Goal: Task Accomplishment & Management: Complete application form

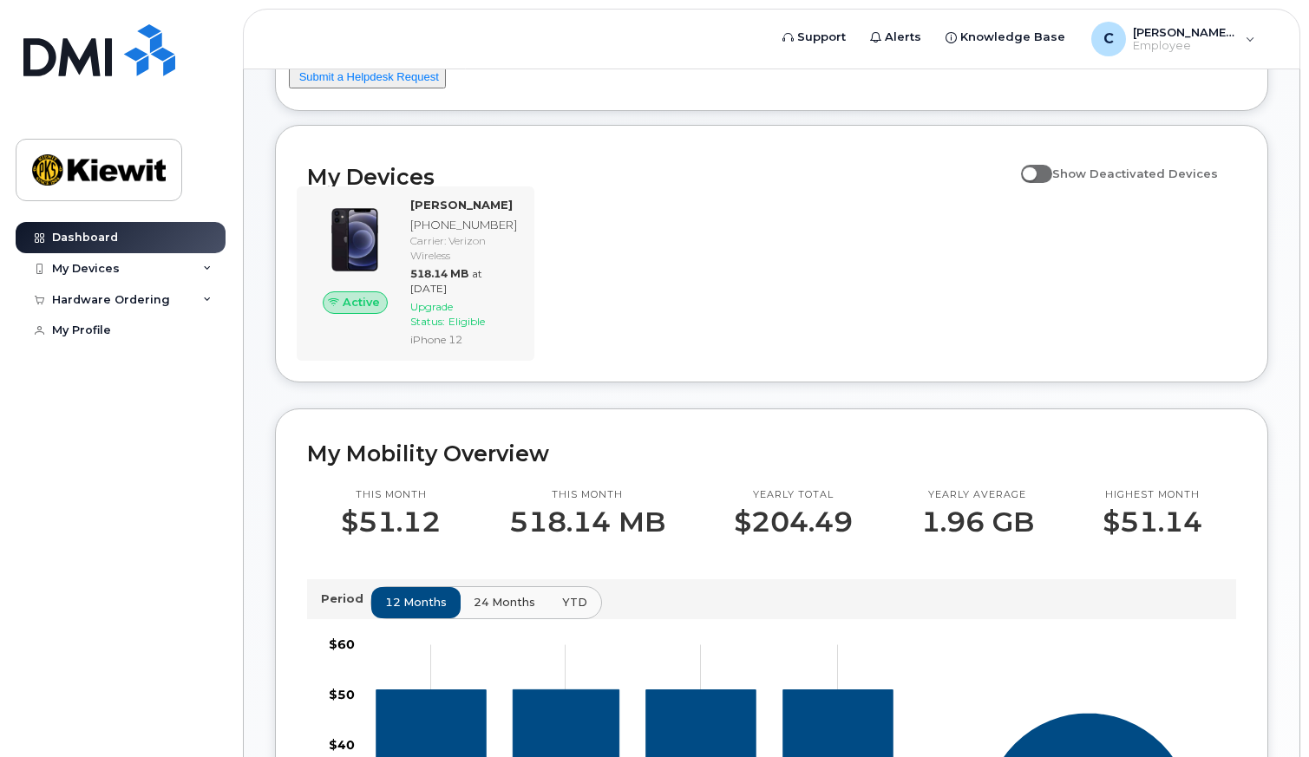
scroll to position [174, 0]
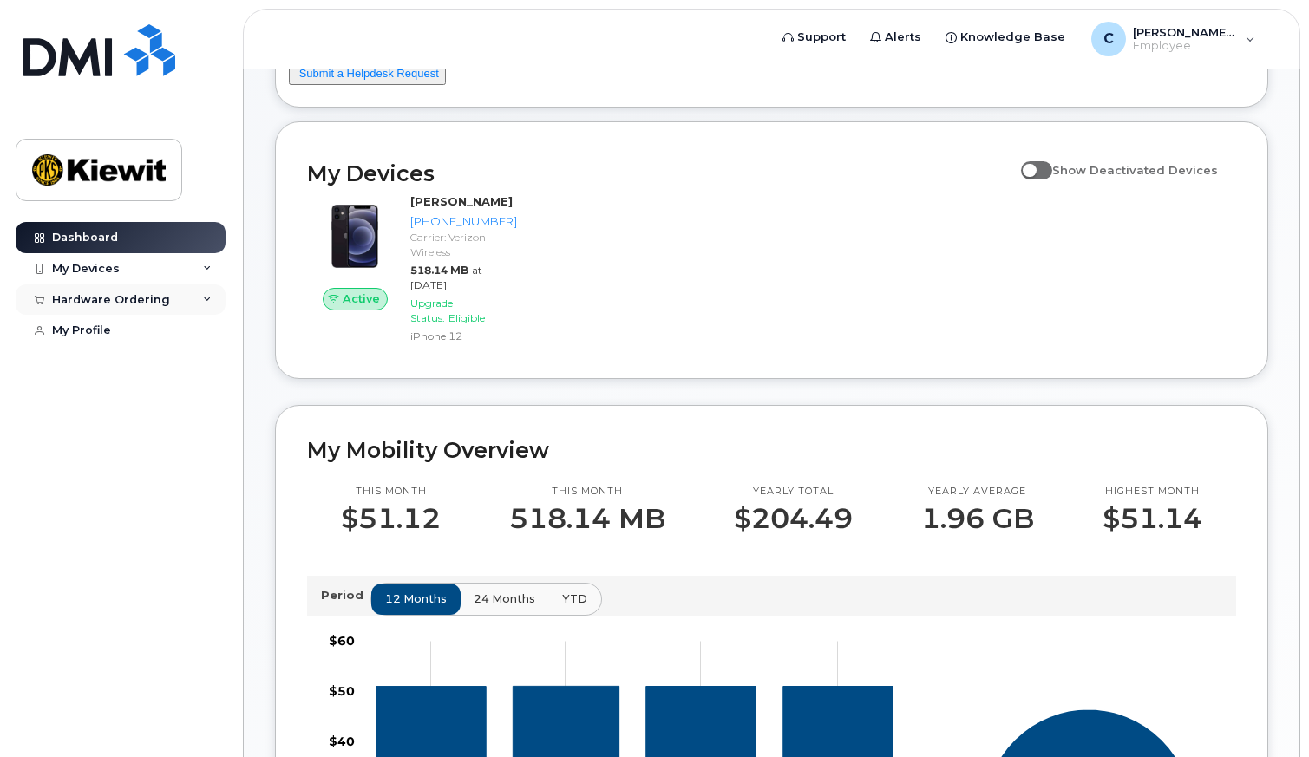
click at [121, 307] on div "Hardware Ordering" at bounding box center [121, 300] width 210 height 31
click at [102, 337] on div "My Orders" at bounding box center [91, 332] width 62 height 16
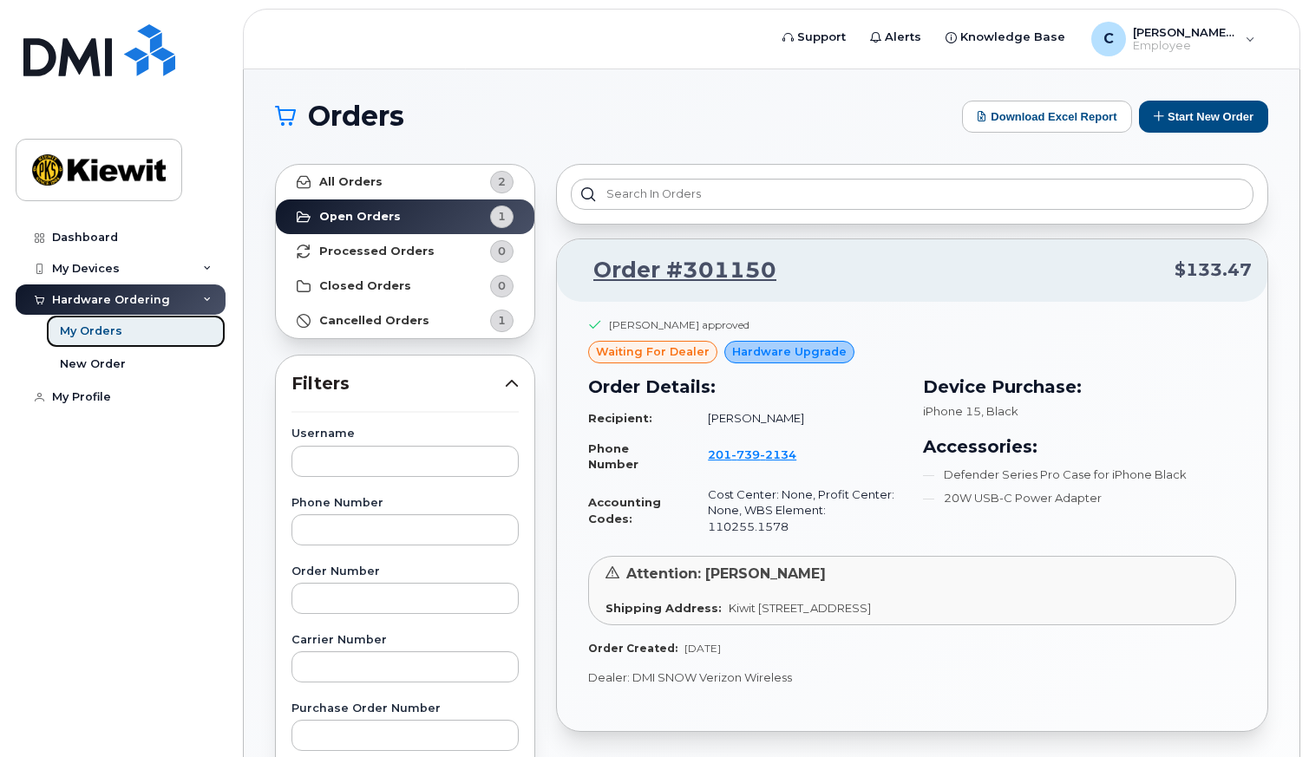
click at [107, 339] on div "My Orders" at bounding box center [91, 332] width 62 height 16
click at [78, 365] on div "New Order" at bounding box center [93, 365] width 66 height 16
